Goal: Task Accomplishment & Management: Complete application form

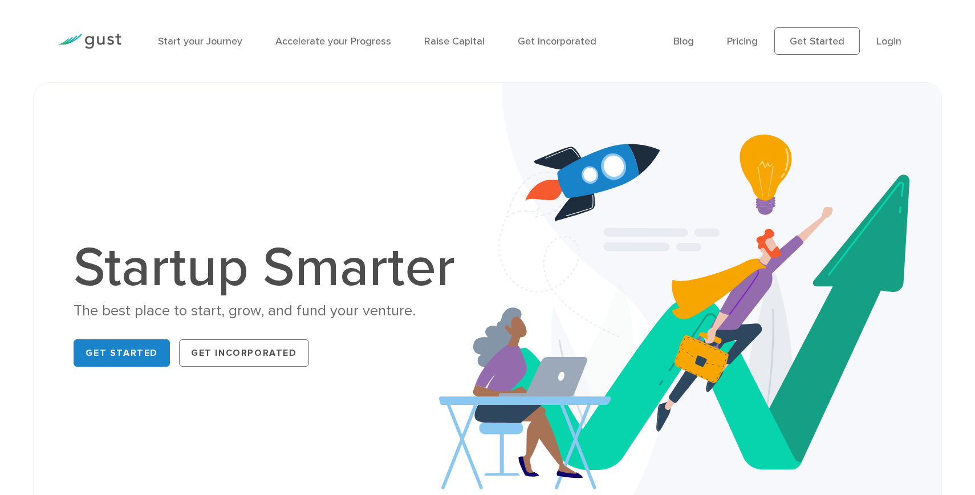
click at [448, 34] on li "Raise Capital" at bounding box center [454, 41] width 60 height 15
click at [451, 39] on link "Raise Capital" at bounding box center [454, 41] width 60 height 12
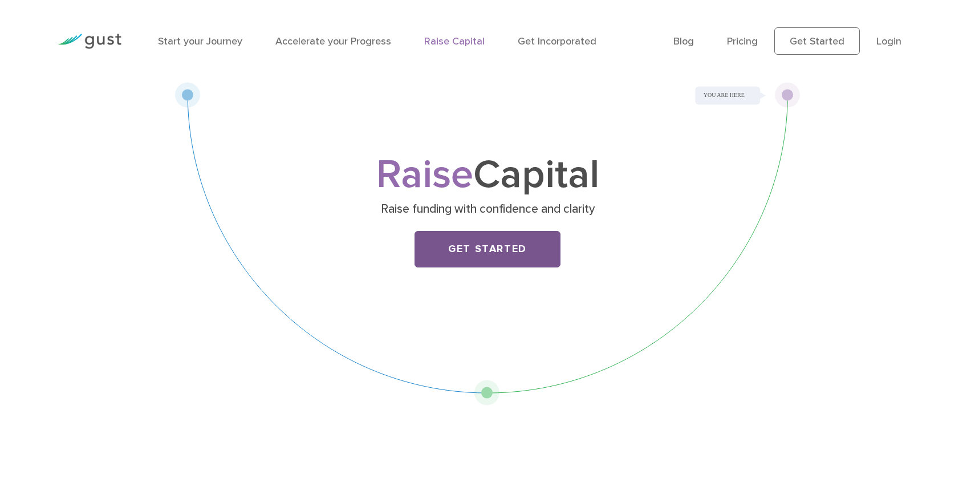
click at [479, 251] on link "Get Started" at bounding box center [488, 249] width 146 height 37
